Goal: Use online tool/utility: Use online tool/utility

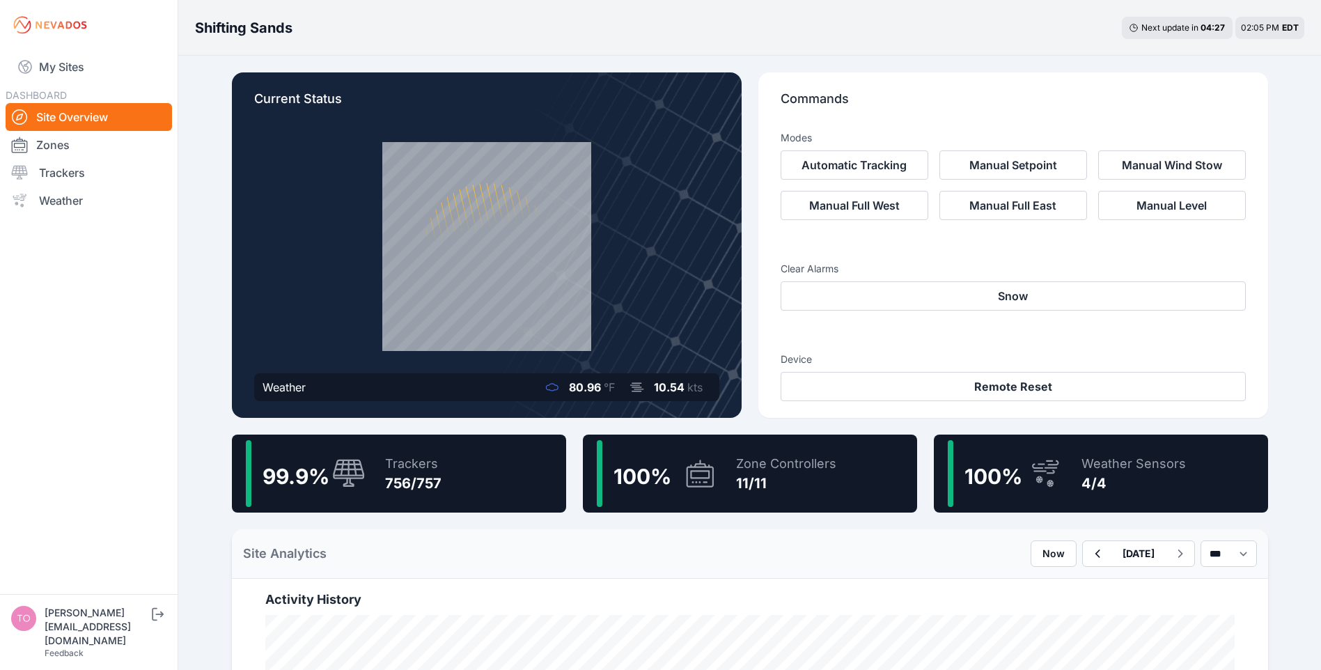
click at [1155, 210] on button "Manual Level" at bounding box center [1172, 205] width 148 height 29
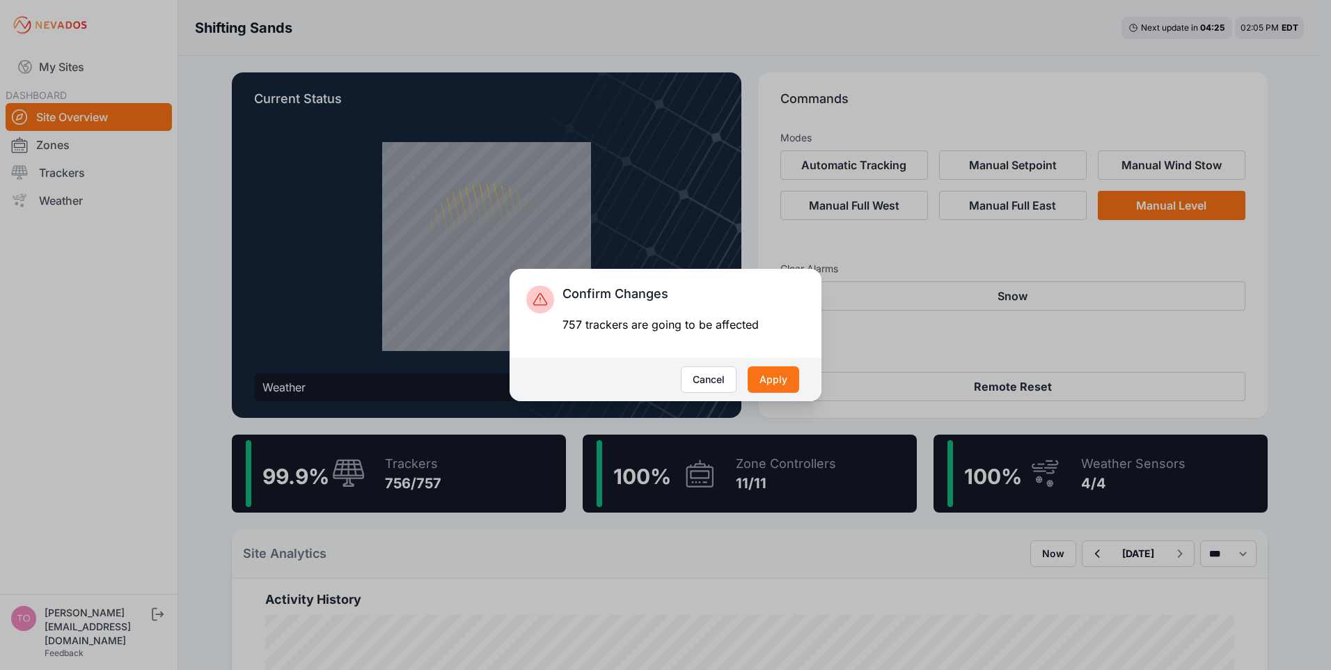
click at [783, 375] on button "Apply" at bounding box center [774, 379] width 52 height 26
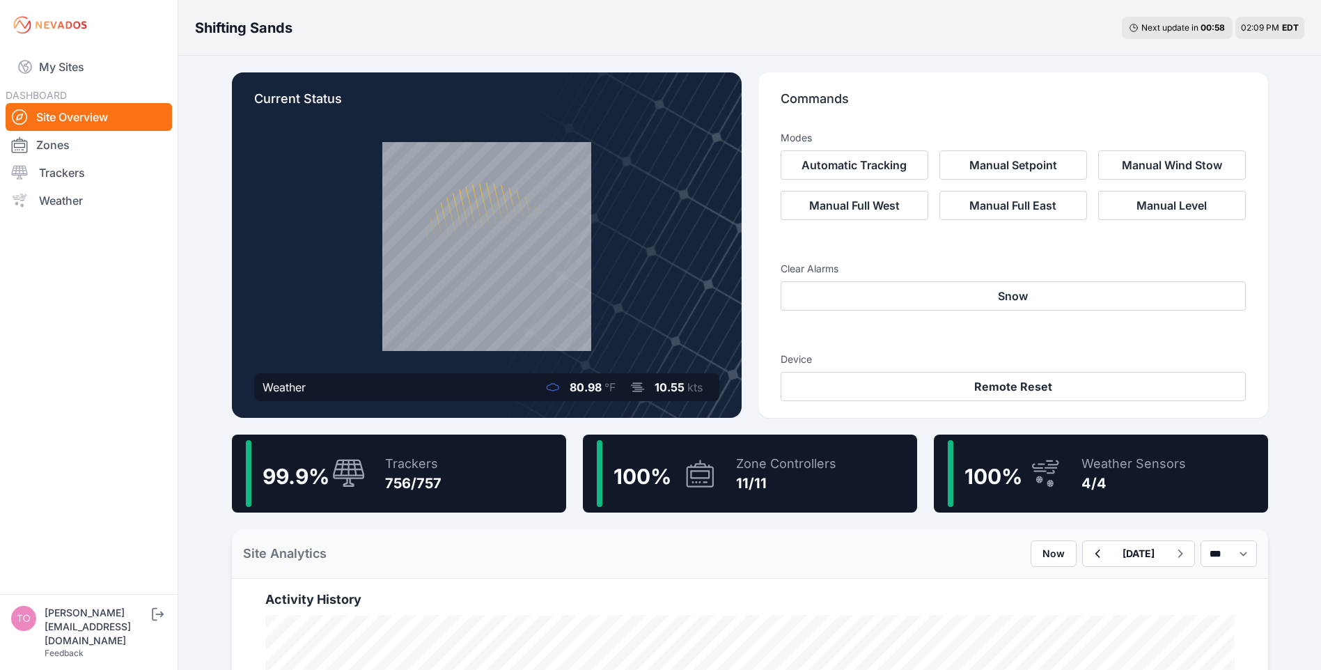
click at [863, 164] on button "Automatic Tracking" at bounding box center [855, 164] width 148 height 29
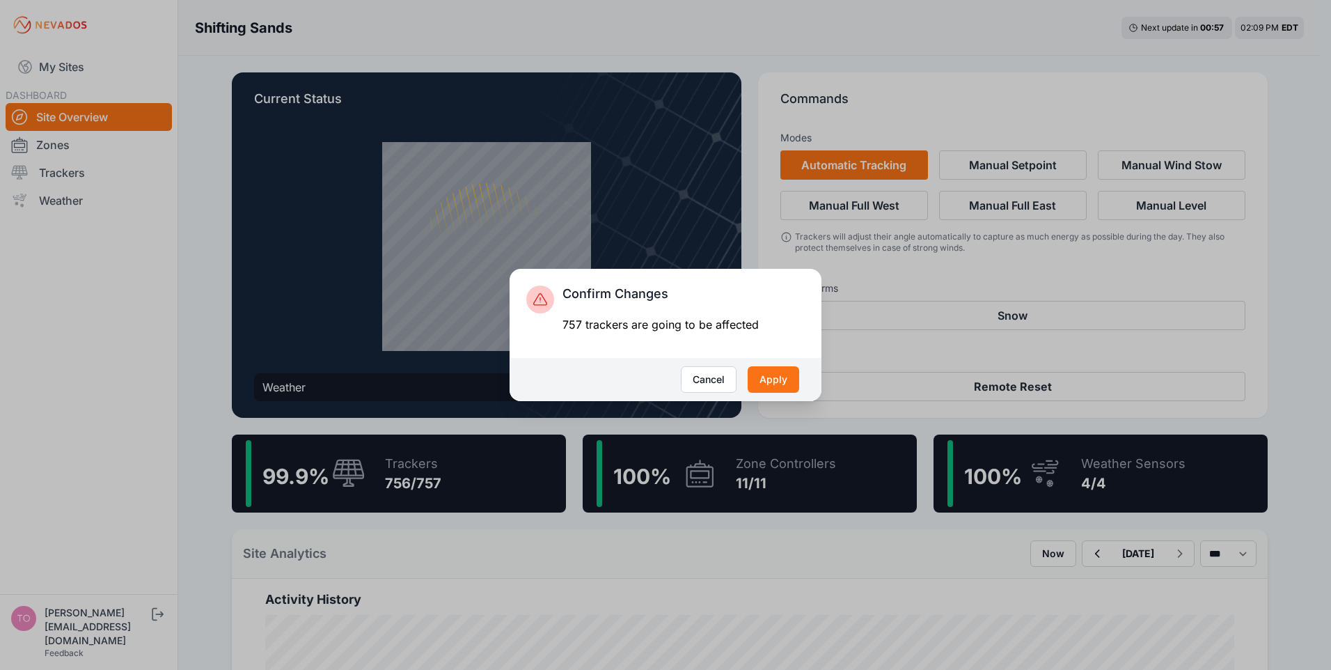
click at [781, 368] on button "Apply" at bounding box center [774, 379] width 52 height 26
